Goal: Participate in discussion: Engage in conversation with other users on a specific topic

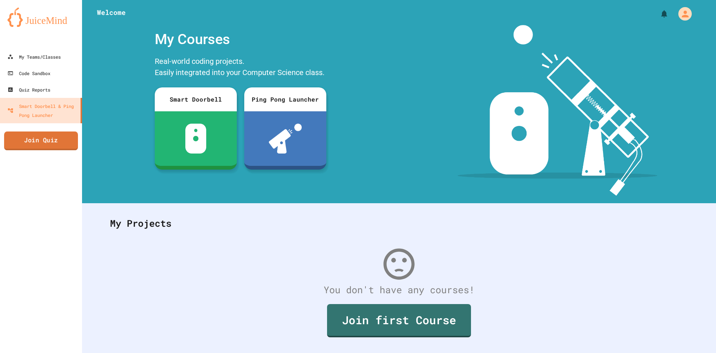
click at [61, 145] on link "Join Quiz" at bounding box center [41, 140] width 74 height 19
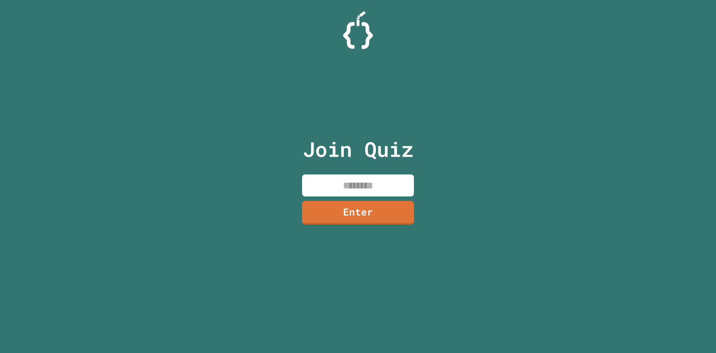
click at [363, 184] on input at bounding box center [358, 185] width 112 height 22
type input "********"
click at [369, 208] on link "Enter" at bounding box center [358, 213] width 112 height 24
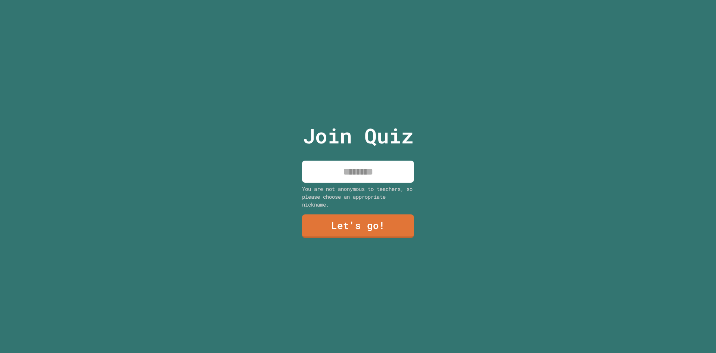
click at [359, 171] on input at bounding box center [358, 171] width 112 height 22
type input "*****"
click at [371, 219] on link "Let's go!" at bounding box center [358, 225] width 102 height 25
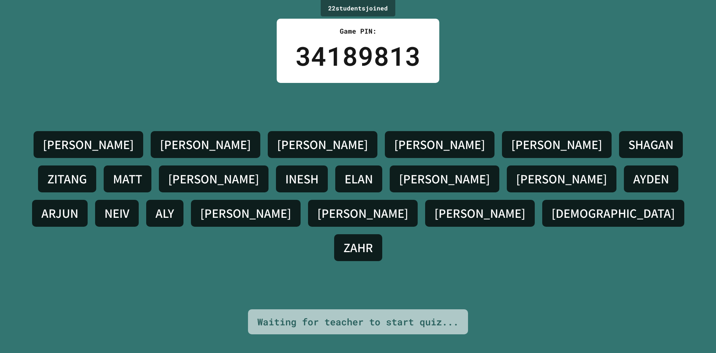
click at [386, 112] on div "[PERSON_NAME] [PERSON_NAME] [PERSON_NAME] ZITANG [PERSON_NAME] L [PERSON_NAME] …" at bounding box center [358, 196] width 679 height 226
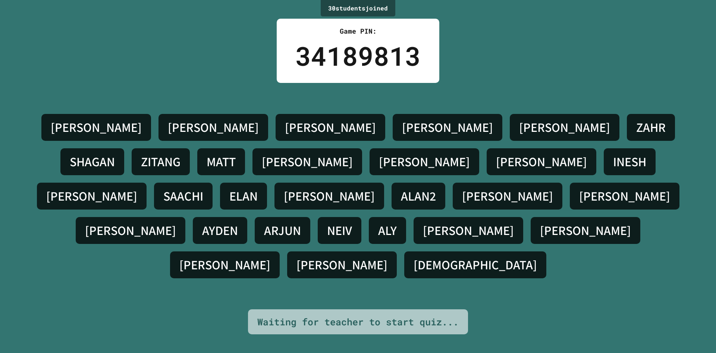
click at [369, 225] on div "ALY" at bounding box center [387, 230] width 37 height 27
drag, startPoint x: 316, startPoint y: 225, endPoint x: 307, endPoint y: 244, distance: 21.0
click at [307, 244] on div "[PERSON_NAME] [PERSON_NAME] [PERSON_NAME] [PERSON_NAME] [PERSON_NAME] [PERSON_N…" at bounding box center [358, 196] width 679 height 172
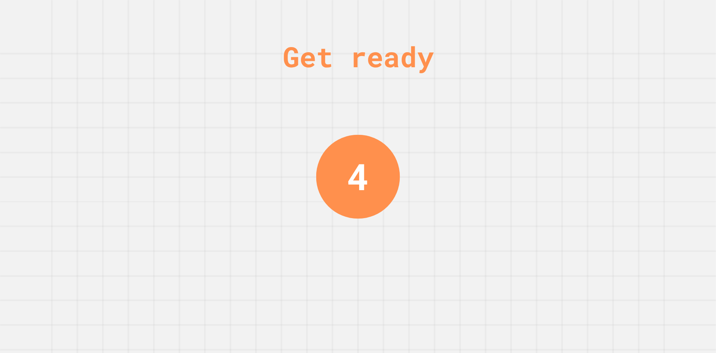
drag, startPoint x: 326, startPoint y: 212, endPoint x: 327, endPoint y: 256, distance: 44.4
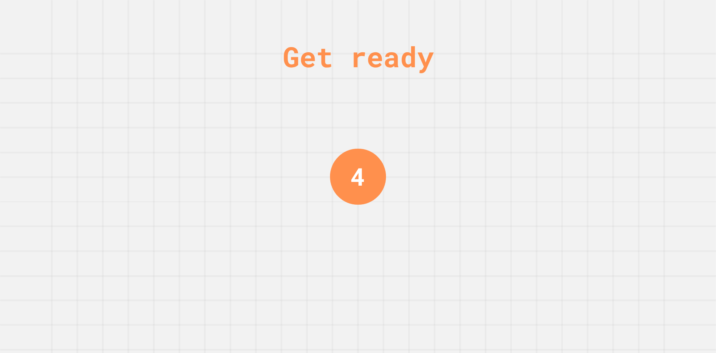
click at [325, 248] on div "Get ready 4" at bounding box center [358, 176] width 716 height 353
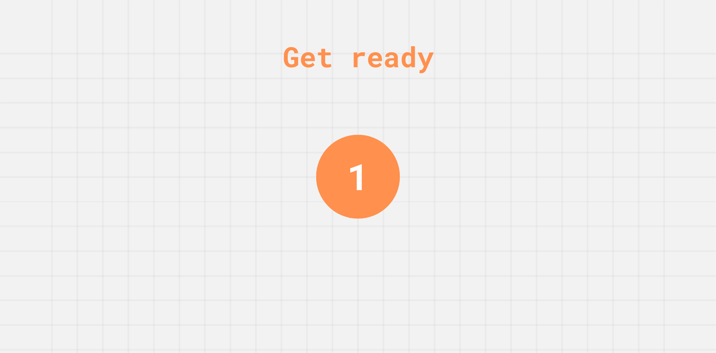
click at [330, 249] on div "Get ready 1" at bounding box center [358, 176] width 56 height 353
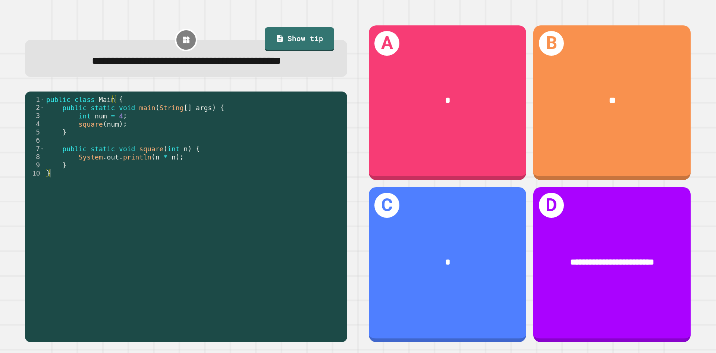
click at [137, 136] on div "public class Main { public static void main ( String [ ] args ) { int num = 4 ;…" at bounding box center [194, 206] width 299 height 222
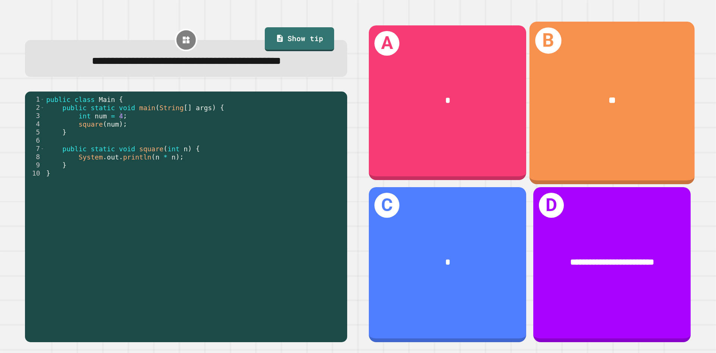
click at [550, 117] on div "**" at bounding box center [612, 100] width 165 height 50
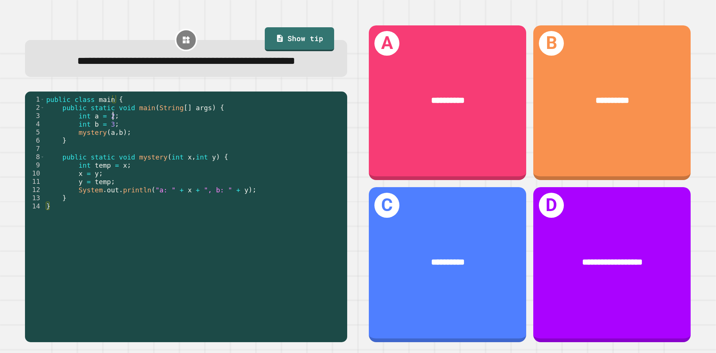
click at [140, 136] on div "public class main { public static void main ( String [ ] args ) { int a = 2 ; i…" at bounding box center [194, 206] width 299 height 222
click at [143, 148] on div "public class main { public static void main ( String [ ] args ) { int a = 2 ; i…" at bounding box center [194, 206] width 299 height 222
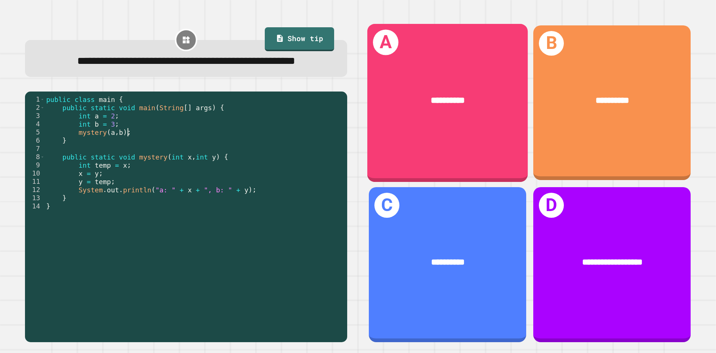
click at [456, 58] on div "**********" at bounding box center [448, 103] width 160 height 158
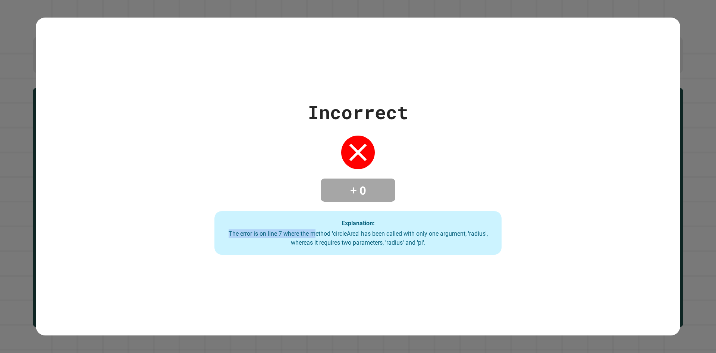
drag, startPoint x: 313, startPoint y: 229, endPoint x: 383, endPoint y: 222, distance: 70.8
click at [383, 222] on div "Explanation: The error is on line 7 where the method 'circleArea' has been call…" at bounding box center [358, 233] width 287 height 44
click at [471, 229] on div "The error is on line 7 where the method 'circleArea' has been called with only …" at bounding box center [358, 238] width 272 height 18
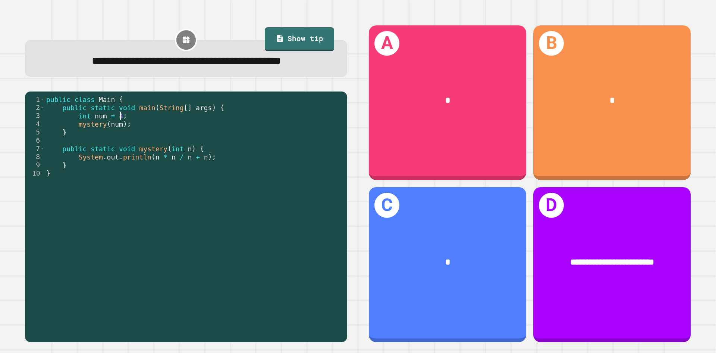
click at [168, 131] on div "public class Main { public static void main ( String [ ] args ) { int num = 4 ;…" at bounding box center [194, 206] width 299 height 222
click at [125, 156] on div "public class Main { public static void main ( String [ ] args ) { int num = 4 ;…" at bounding box center [194, 206] width 299 height 222
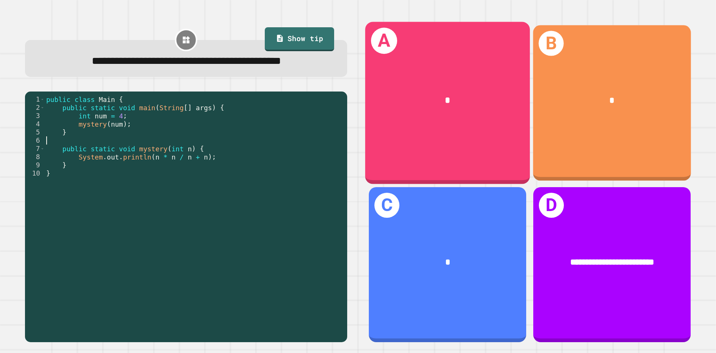
click at [649, 100] on div "*" at bounding box center [612, 100] width 123 height 13
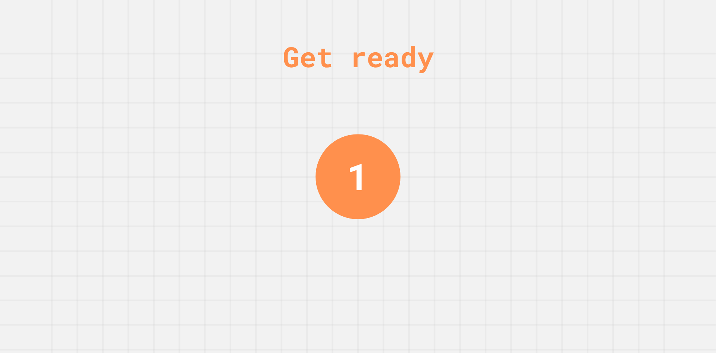
click at [407, 111] on div "Get ready 1" at bounding box center [358, 176] width 716 height 353
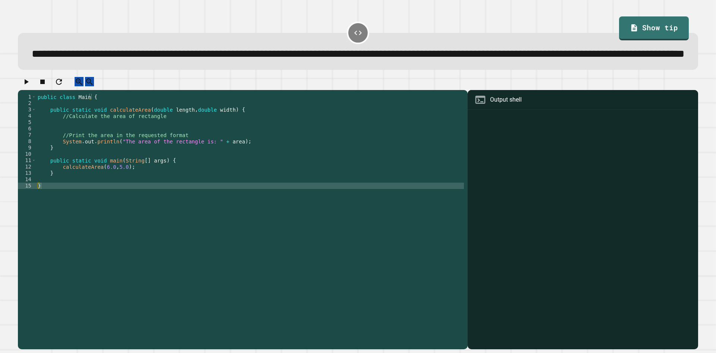
click at [113, 173] on div "public class Main { public static void calculateArea ( double length , double w…" at bounding box center [250, 205] width 428 height 222
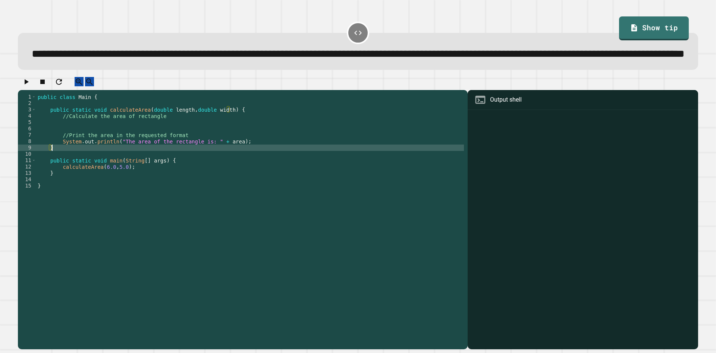
click at [121, 170] on div "public class Main { public static void calculateArea ( double length , double w…" at bounding box center [250, 205] width 428 height 222
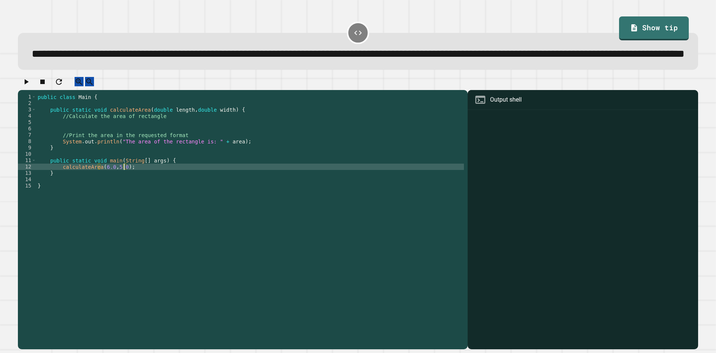
click at [123, 191] on div "public class Main { public static void calculateArea ( double length , double w…" at bounding box center [250, 205] width 428 height 222
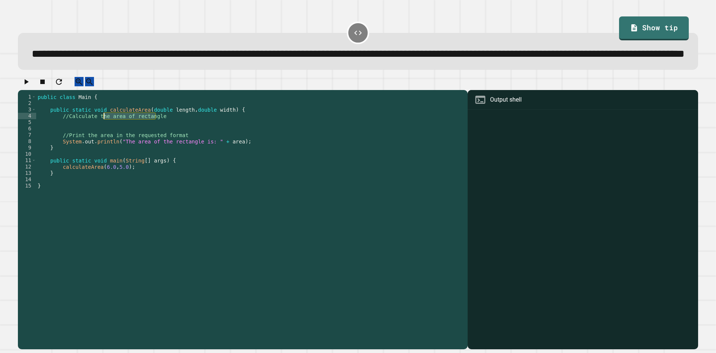
drag, startPoint x: 171, startPoint y: 141, endPoint x: 98, endPoint y: 142, distance: 72.8
click at [98, 142] on div "public class Main { public static void calculateArea ( double length , double w…" at bounding box center [250, 205] width 428 height 222
click at [159, 141] on div "public class Main { public static void calculateArea ( double length , double w…" at bounding box center [250, 198] width 428 height 209
click at [174, 142] on div "public class Main { public static void calculateArea ( double length , double w…" at bounding box center [250, 205] width 428 height 222
type textarea "*"
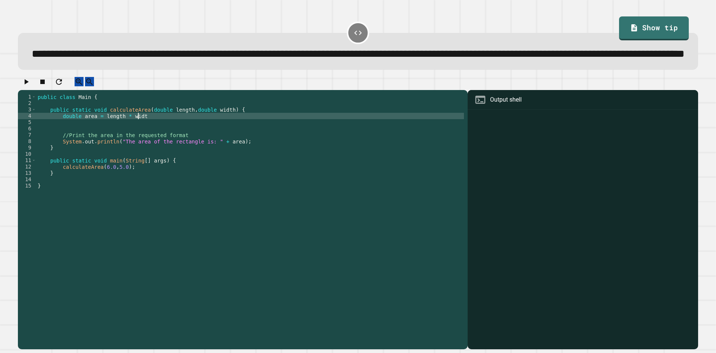
scroll to position [0, 7]
click at [22, 86] on button "button" at bounding box center [26, 81] width 9 height 9
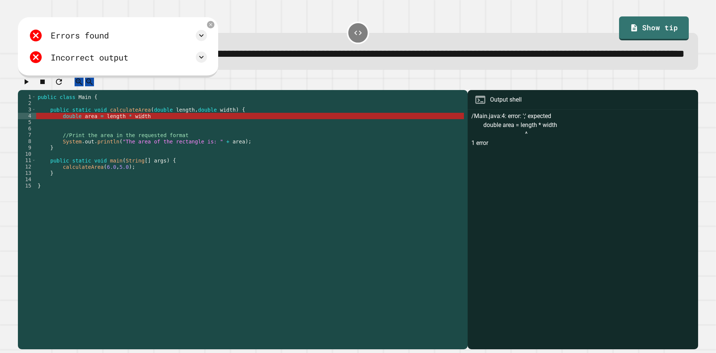
click at [138, 142] on div "public class Main { public static void calculateArea ( double length , double w…" at bounding box center [250, 205] width 428 height 222
click at [101, 141] on div "public class Main { public static void calculateArea ( double length , double w…" at bounding box center [250, 205] width 428 height 222
click at [204, 37] on icon at bounding box center [201, 35] width 4 height 3
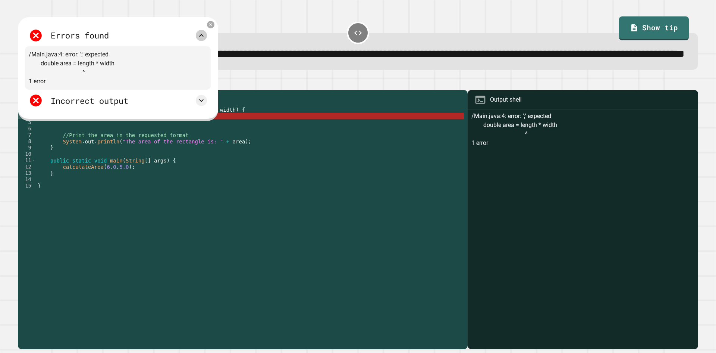
click at [206, 40] on icon at bounding box center [201, 35] width 9 height 9
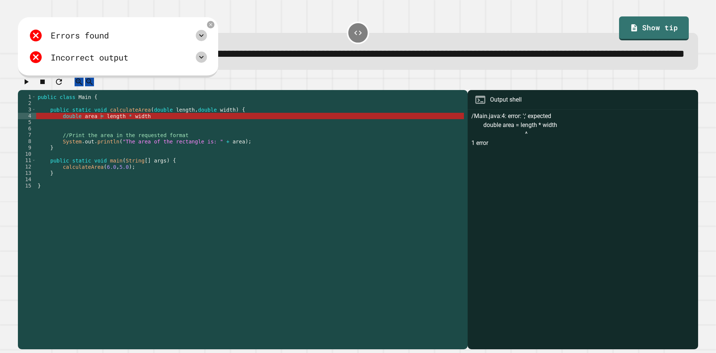
click at [206, 62] on icon at bounding box center [201, 57] width 9 height 9
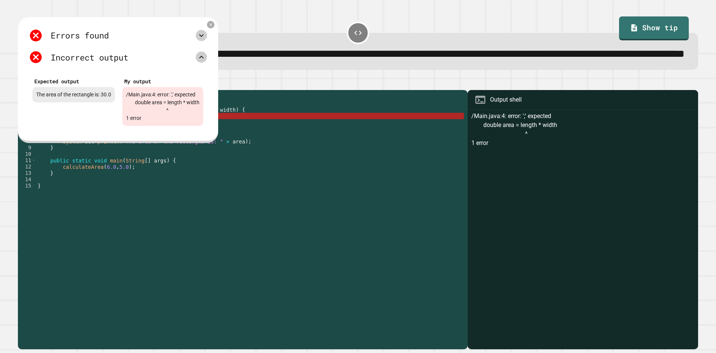
click at [206, 62] on icon at bounding box center [201, 57] width 9 height 9
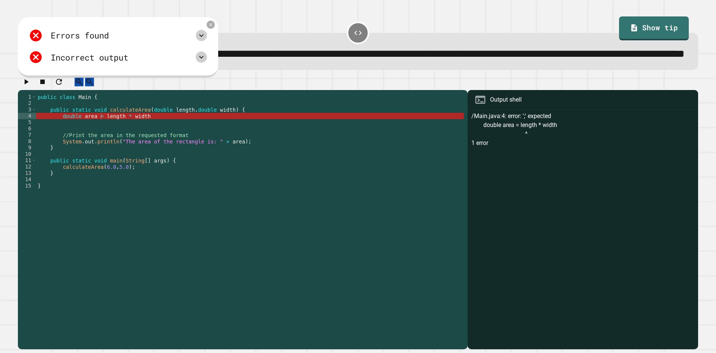
click at [214, 28] on icon at bounding box center [211, 25] width 6 height 6
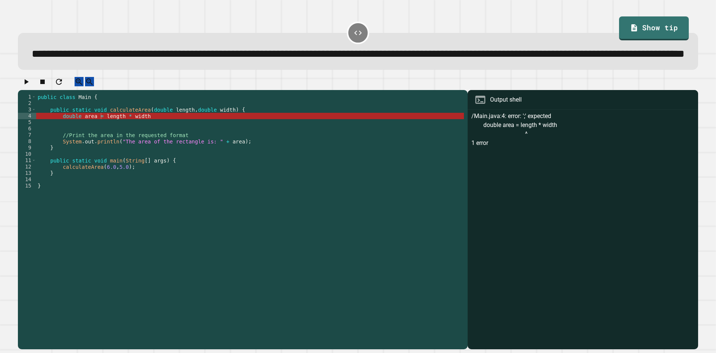
click at [143, 140] on div "public class Main { public static void calculateArea ( double length , double w…" at bounding box center [250, 205] width 428 height 222
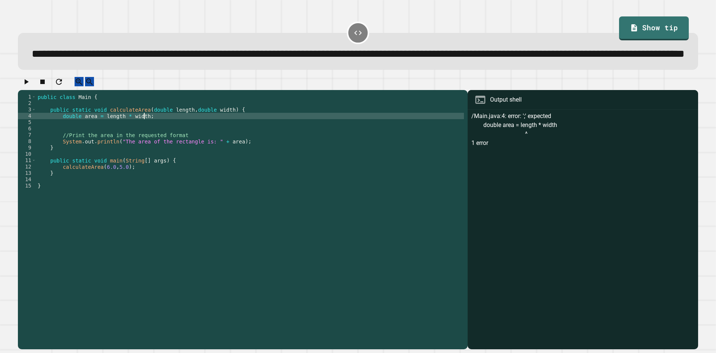
scroll to position [0, 7]
type textarea "**********"
click at [40, 90] on div at bounding box center [358, 83] width 681 height 13
click at [31, 86] on icon "button" at bounding box center [26, 81] width 9 height 9
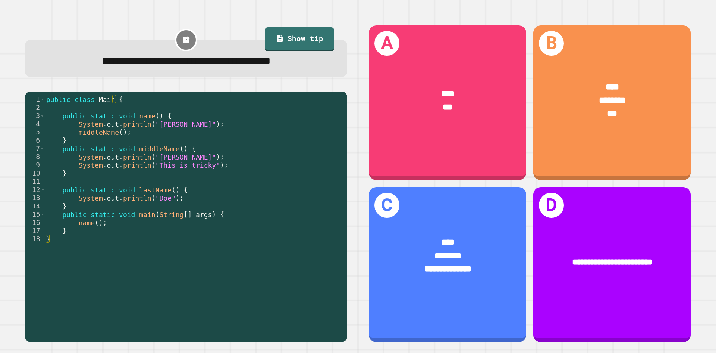
click at [128, 143] on div "public class Main { public static void name ( ) { System . out . println ( "[PE…" at bounding box center [194, 214] width 299 height 238
click at [131, 137] on div "public class Main { public static void name ( ) { System . out . println ( "[PE…" at bounding box center [194, 214] width 299 height 238
drag, startPoint x: 135, startPoint y: 128, endPoint x: 176, endPoint y: 127, distance: 40.7
click at [179, 128] on div "public class Main { public static void name ( ) { System . out . println ( "[PE…" at bounding box center [194, 214] width 299 height 238
click at [163, 134] on div "public class Main { public static void name ( ) { System . out . println ( "[PE…" at bounding box center [194, 214] width 299 height 238
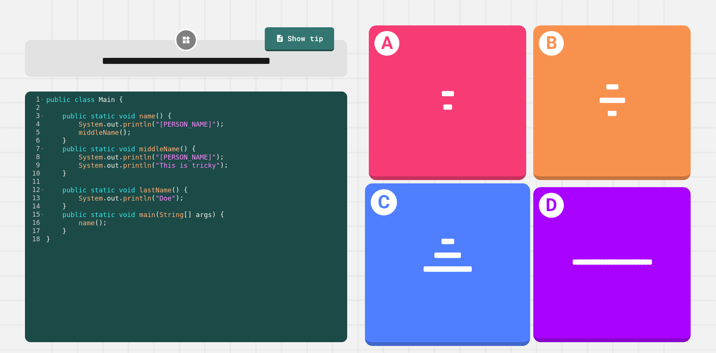
click at [406, 235] on div "****" at bounding box center [448, 242] width 129 height 14
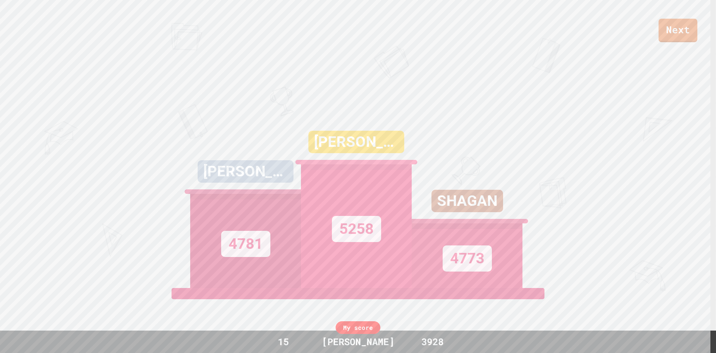
drag, startPoint x: 303, startPoint y: 163, endPoint x: 299, endPoint y: 128, distance: 35.6
click at [301, 131] on div "[PERSON_NAME]" at bounding box center [356, 148] width 111 height 34
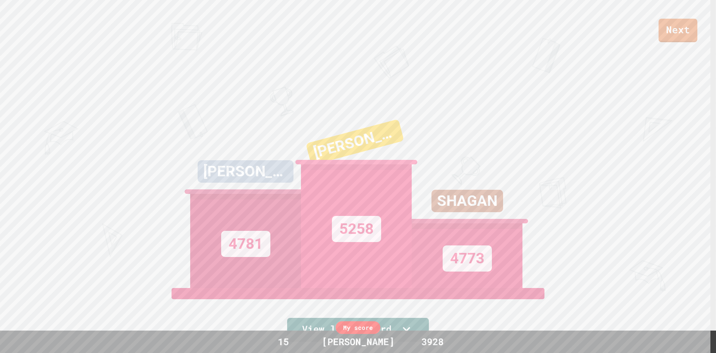
drag, startPoint x: 681, startPoint y: 9, endPoint x: 682, endPoint y: 28, distance: 19.0
click at [682, 13] on div "Next" at bounding box center [358, 21] width 716 height 42
click at [682, 28] on link "Next" at bounding box center [679, 29] width 38 height 25
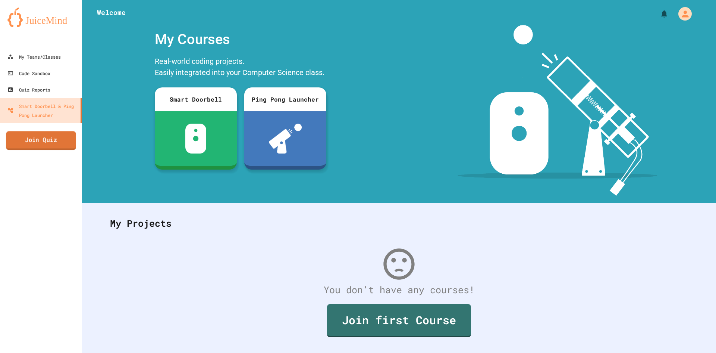
click at [68, 141] on link "Join Quiz" at bounding box center [41, 140] width 70 height 19
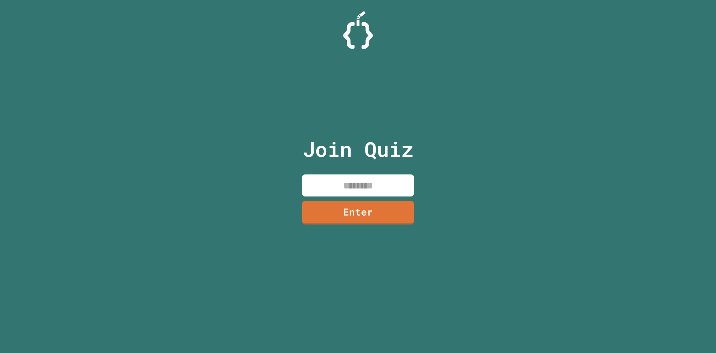
click at [338, 185] on input at bounding box center [358, 185] width 112 height 22
type input "********"
click at [351, 200] on div "Join Quiz ******** Enter" at bounding box center [359, 176] width 126 height 315
click at [359, 216] on link "Enter" at bounding box center [358, 212] width 113 height 24
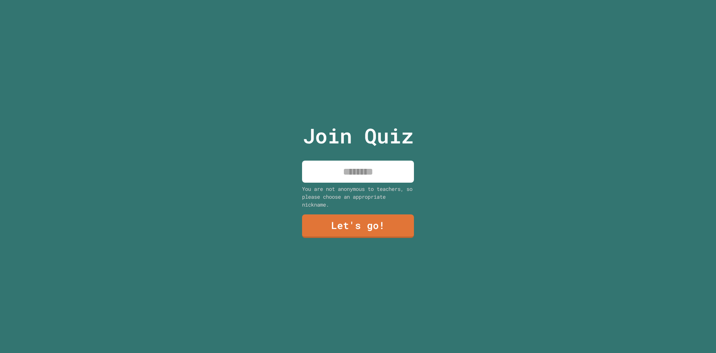
click at [364, 170] on input at bounding box center [358, 171] width 112 height 22
type input "*****"
click at [368, 220] on link "Let's go!" at bounding box center [358, 226] width 112 height 24
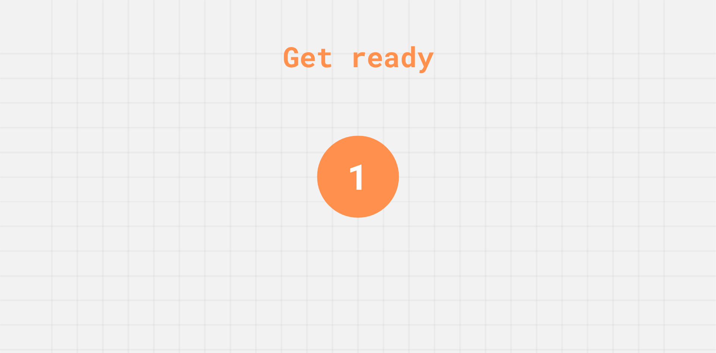
click at [403, 162] on div "Get ready 1" at bounding box center [358, 176] width 716 height 353
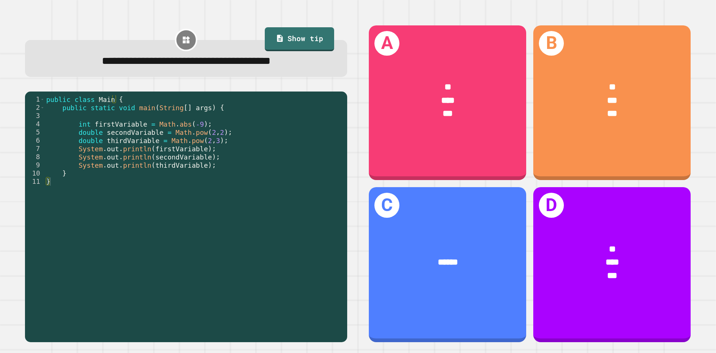
click at [181, 135] on div "public class Main { public static void main ( String [ ] args ) { int firstVari…" at bounding box center [194, 214] width 299 height 238
click at [171, 125] on div "public class Main { public static void main ( String [ ] args ) { int firstVari…" at bounding box center [194, 214] width 299 height 238
click at [162, 120] on div "public class Main { public static void main ( String [ ] args ) { int firstVari…" at bounding box center [194, 214] width 299 height 238
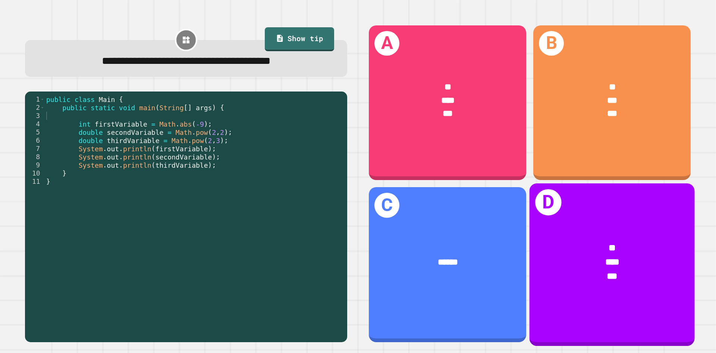
click at [662, 288] on div "* *** ***" at bounding box center [612, 263] width 165 height 78
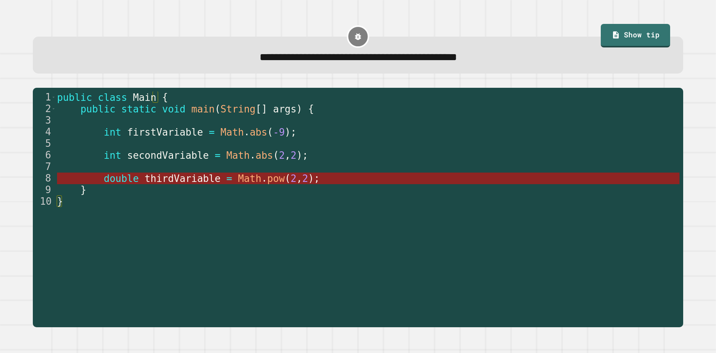
click at [268, 178] on span "pow" at bounding box center [277, 178] width 18 height 11
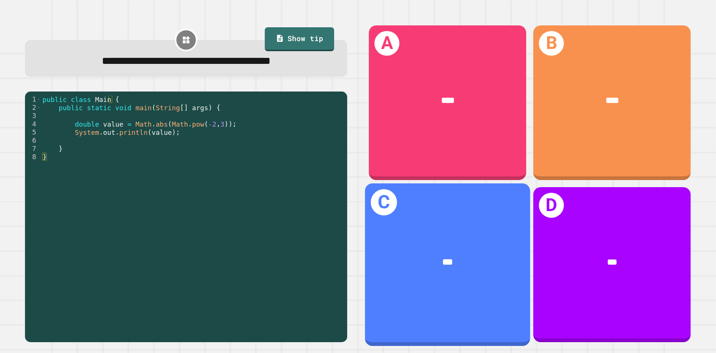
click at [439, 223] on div "C ***" at bounding box center [447, 264] width 165 height 162
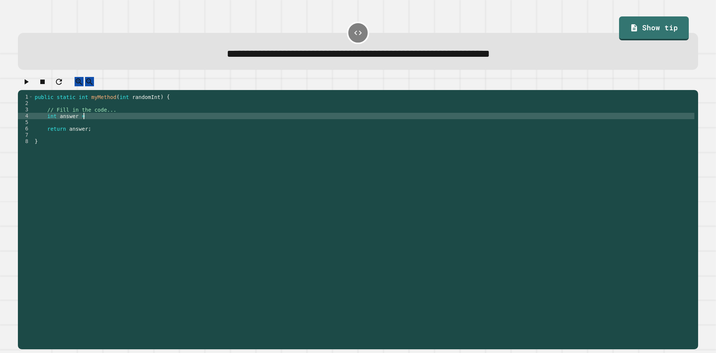
click at [112, 122] on div "public static int myMethod ( int randomInt ) { // Fill in the code... int answe…" at bounding box center [364, 214] width 662 height 241
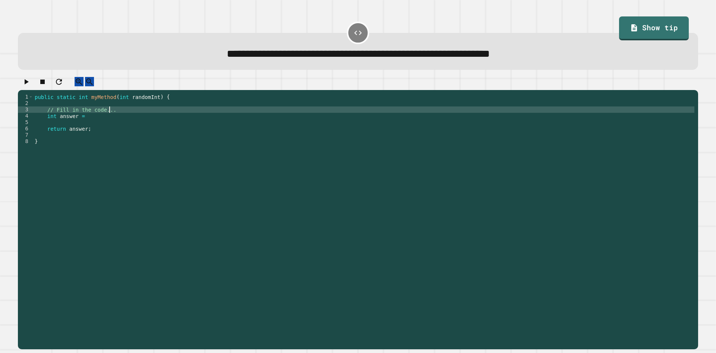
click at [118, 118] on div "public static int myMethod ( int randomInt ) { // Fill in the code... int answe…" at bounding box center [364, 214] width 662 height 241
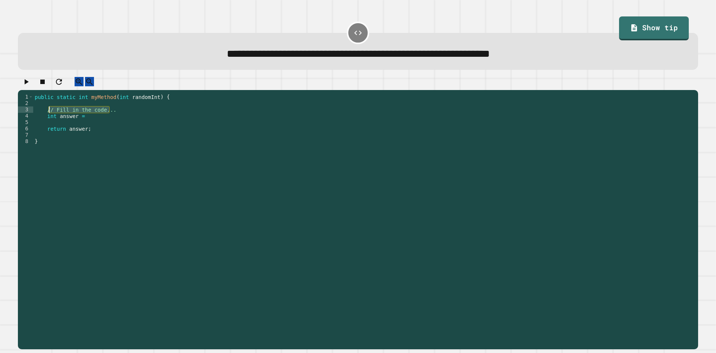
drag, startPoint x: 121, startPoint y: 119, endPoint x: 49, endPoint y: 116, distance: 72.1
click at [49, 116] on div "public static int myMethod ( int randomInt ) { // Fill in the code... int answe…" at bounding box center [364, 214] width 662 height 241
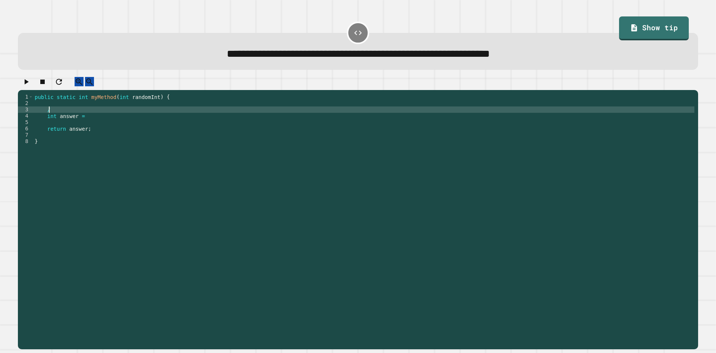
type textarea "*"
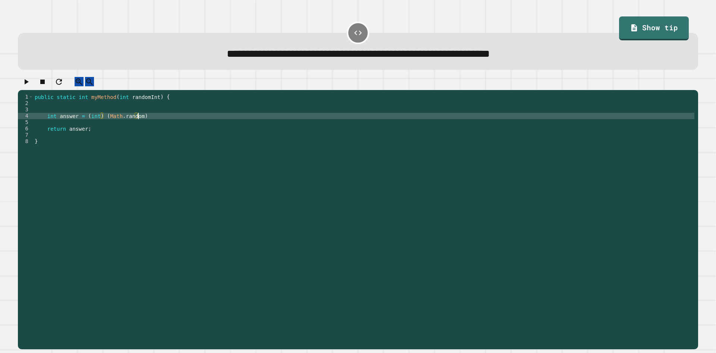
scroll to position [0, 7]
click at [31, 86] on button "button" at bounding box center [26, 81] width 9 height 9
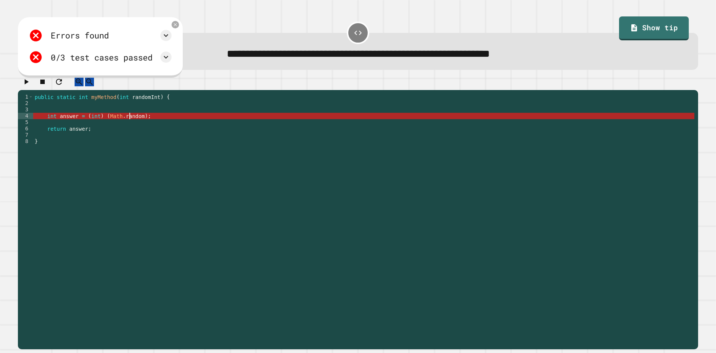
click at [131, 123] on div "public static int myMethod ( int randomInt ) { int answer = ( int ) ( Math . ra…" at bounding box center [364, 214] width 662 height 241
click at [171, 60] on icon at bounding box center [166, 57] width 9 height 9
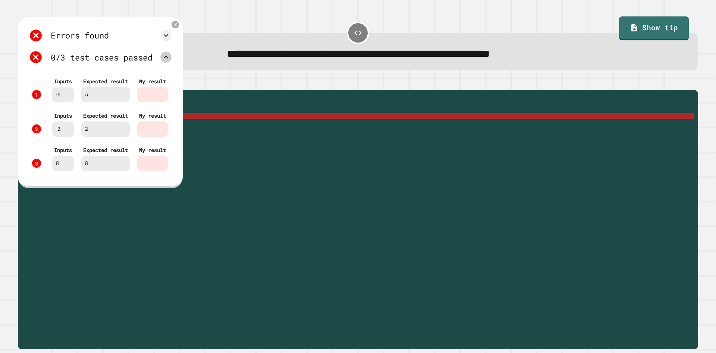
scroll to position [0, 0]
click at [172, 63] on div at bounding box center [165, 56] width 11 height 11
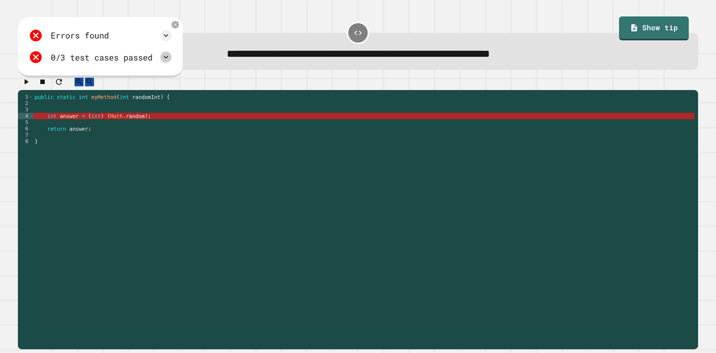
click at [171, 58] on icon at bounding box center [166, 57] width 9 height 9
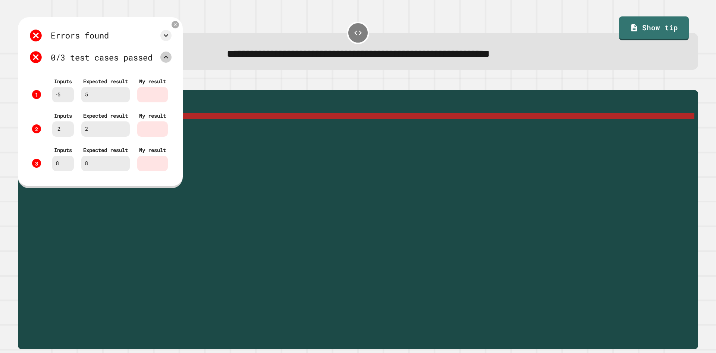
click at [171, 58] on icon at bounding box center [166, 57] width 9 height 9
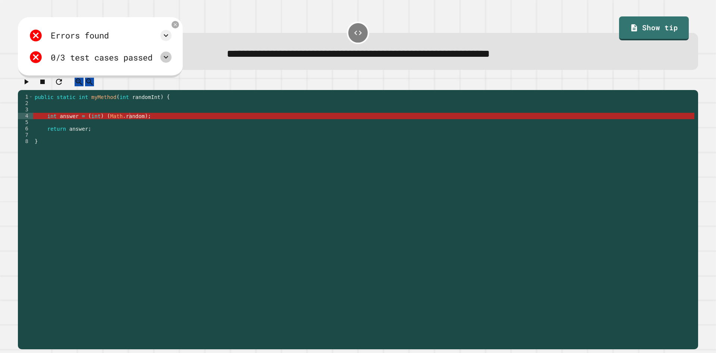
click at [172, 64] on div "0/3 test cases passed" at bounding box center [100, 57] width 143 height 14
click at [171, 60] on icon at bounding box center [166, 57] width 9 height 9
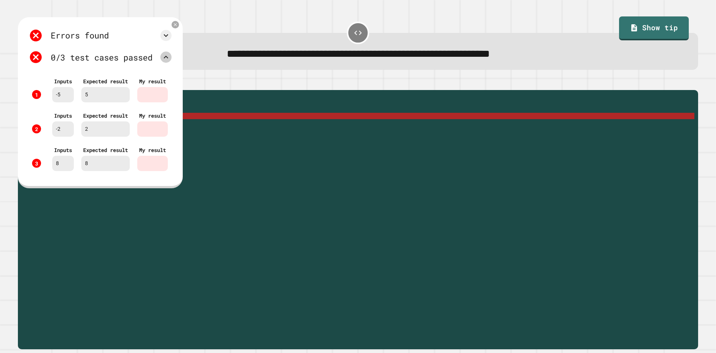
click at [171, 60] on icon at bounding box center [166, 57] width 9 height 9
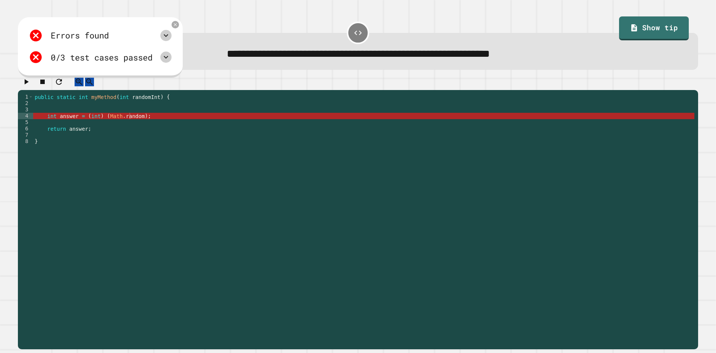
click at [168, 37] on icon at bounding box center [166, 35] width 4 height 3
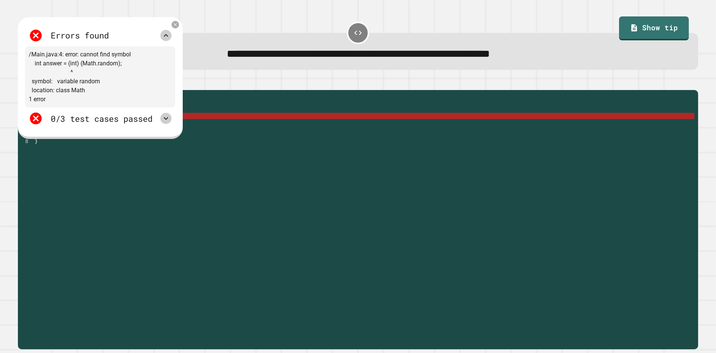
click at [171, 37] on icon at bounding box center [166, 35] width 9 height 9
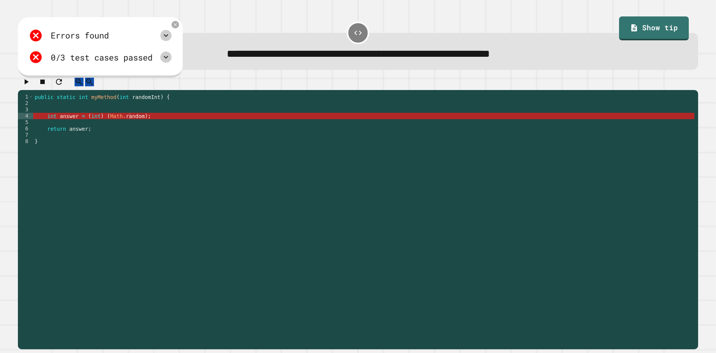
click at [126, 124] on div "public static int myMethod ( int randomInt ) { int answer = ( int ) ( Math . ra…" at bounding box center [364, 214] width 662 height 241
click at [146, 122] on div "public static int myMethod ( int randomInt ) { int answer = ( int ) ( Math . ra…" at bounding box center [364, 214] width 662 height 241
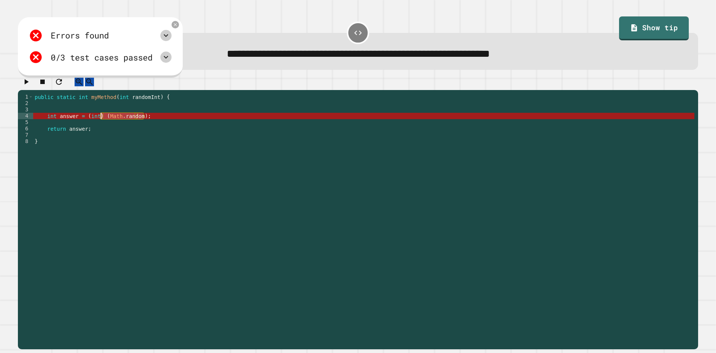
drag, startPoint x: 146, startPoint y: 122, endPoint x: 100, endPoint y: 126, distance: 46.0
click at [100, 126] on div "public static int myMethod ( int randomInt ) { int answer = ( int ) ( Math . ra…" at bounding box center [364, 214] width 662 height 241
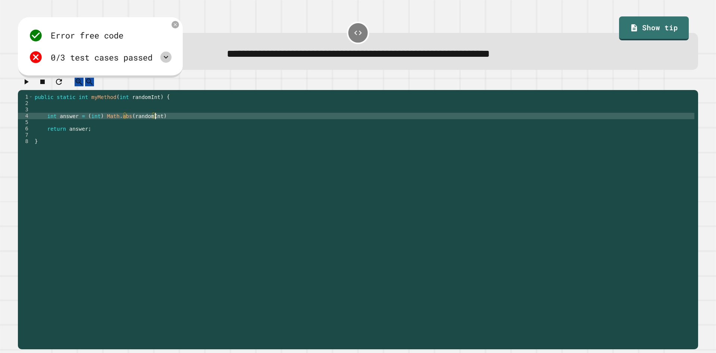
scroll to position [0, 8]
type textarea "**********"
click at [26, 86] on icon "button" at bounding box center [26, 81] width 9 height 9
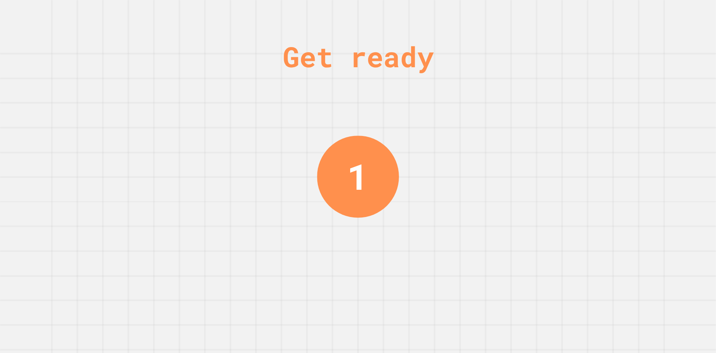
drag, startPoint x: 160, startPoint y: 118, endPoint x: 118, endPoint y: 86, distance: 53.2
click at [118, 86] on div "Get ready 1" at bounding box center [358, 176] width 716 height 353
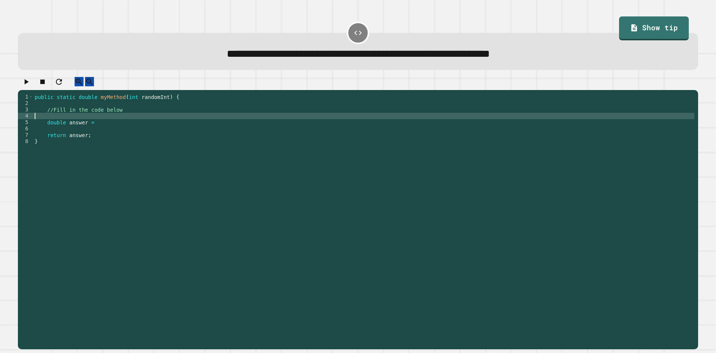
click at [115, 123] on div "public static double myMethod ( int randomInt ) { //Fill in the code below doub…" at bounding box center [364, 214] width 662 height 241
click at [125, 119] on div "public static double myMethod ( int randomInt ) { //Fill in the code below doub…" at bounding box center [364, 214] width 662 height 241
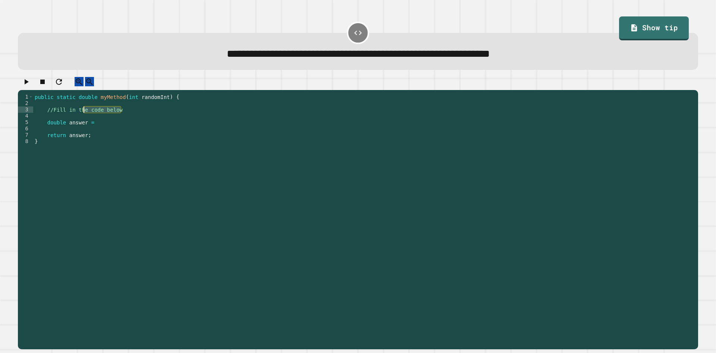
drag, startPoint x: 125, startPoint y: 119, endPoint x: 76, endPoint y: 118, distance: 48.9
click at [76, 117] on div "public static double myMethod ( int randomInt ) { //Fill in the code below doub…" at bounding box center [364, 214] width 662 height 241
click at [95, 126] on div "public static double myMethod ( int randomInt ) { //Fill in the code below doub…" at bounding box center [364, 214] width 662 height 241
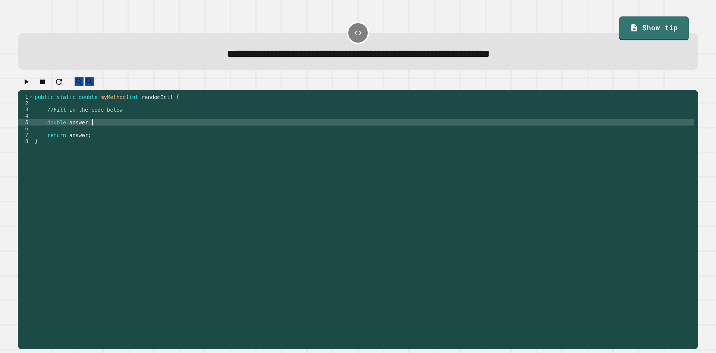
click at [98, 127] on div "public static double myMethod ( int randomInt ) { //Fill in the code below doub…" at bounding box center [364, 214] width 662 height 241
type textarea "**********"
click at [25, 84] on icon "button" at bounding box center [26, 81] width 9 height 9
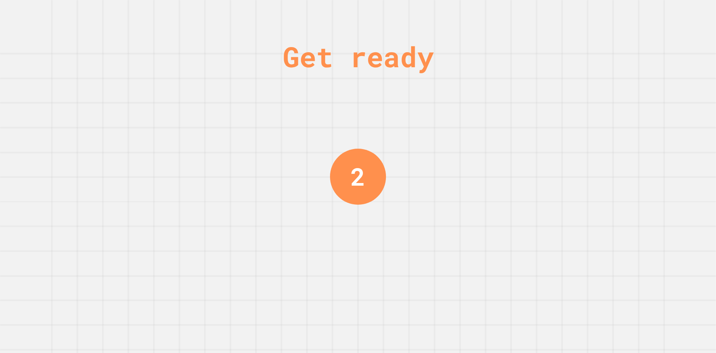
click at [351, 185] on div "2" at bounding box center [358, 176] width 15 height 37
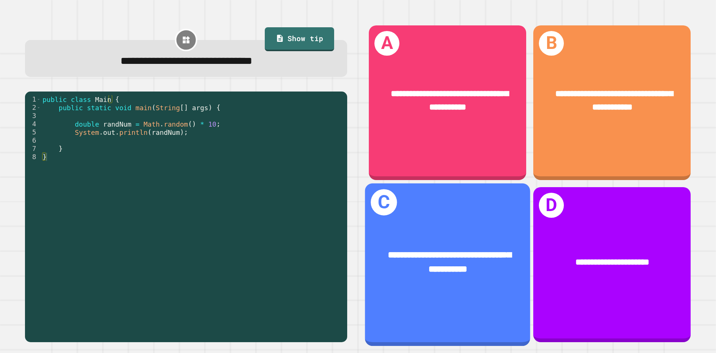
click at [478, 209] on div "**********" at bounding box center [447, 264] width 165 height 162
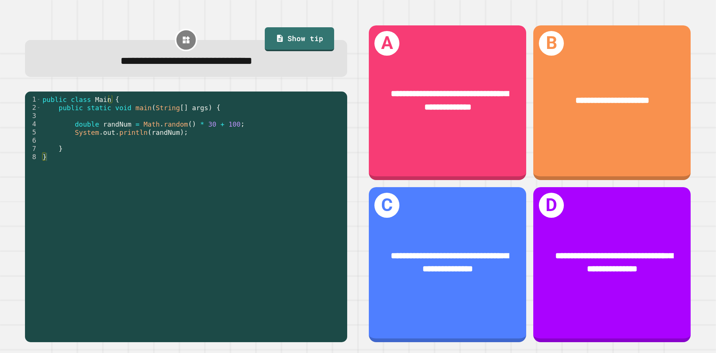
click at [210, 125] on div "public class Main { public static void main ( String [ ] args ) { double randNu…" at bounding box center [192, 214] width 303 height 238
click at [205, 146] on div "public class Main { public static void main ( String [ ] args ) { double randNu…" at bounding box center [192, 214] width 303 height 238
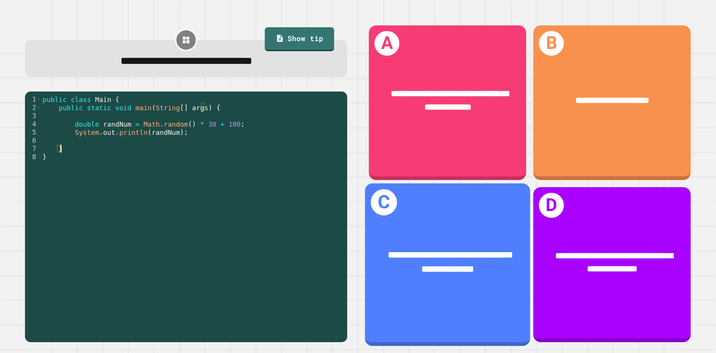
click at [443, 256] on span "**********" at bounding box center [450, 261] width 124 height 23
